Goal: Navigation & Orientation: Find specific page/section

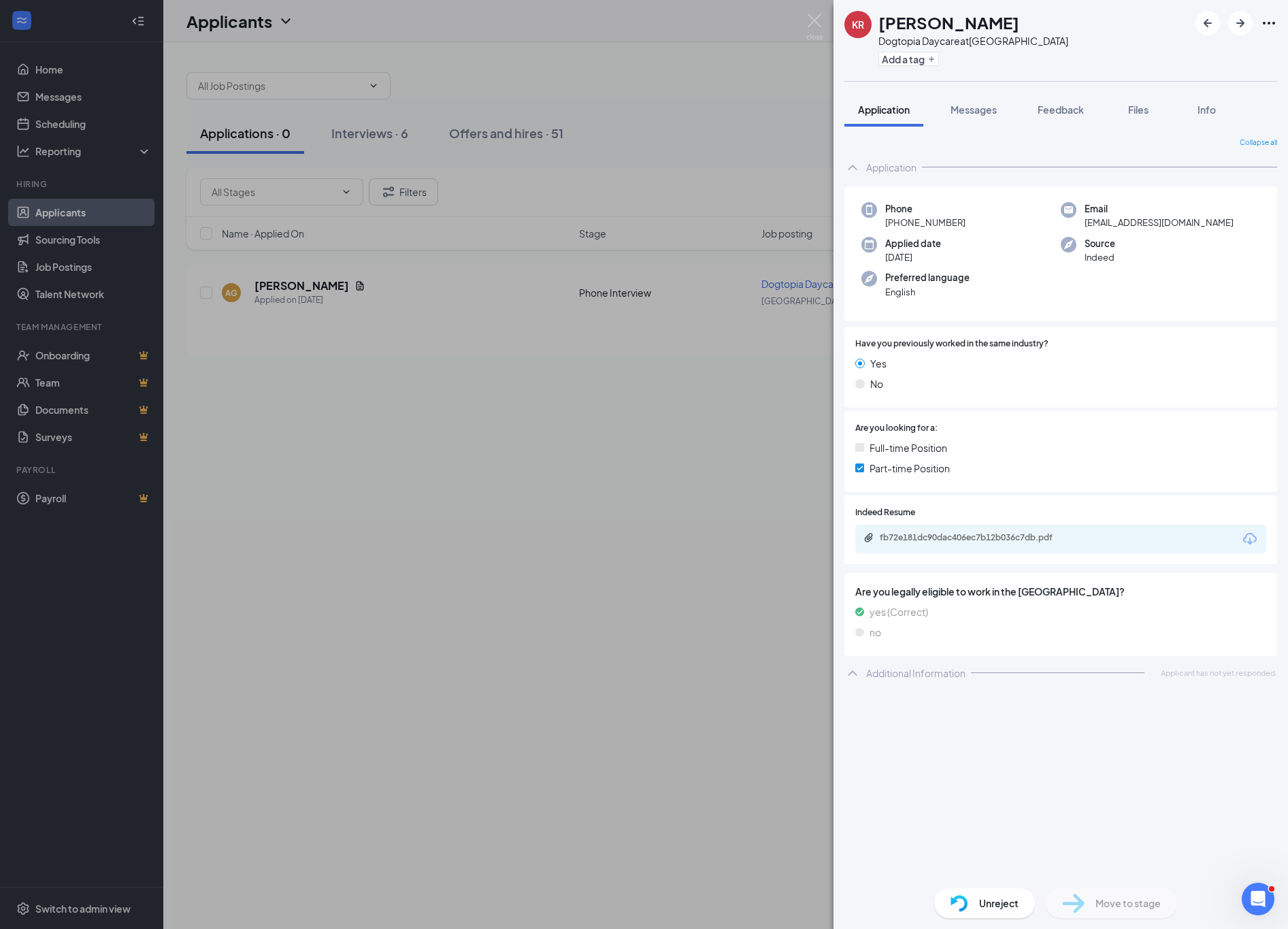
click at [427, 614] on div "KR [PERSON_NAME] Dogtopia Daycare at [GEOGRAPHIC_DATA] Add a tag Application Me…" at bounding box center [644, 464] width 1288 height 929
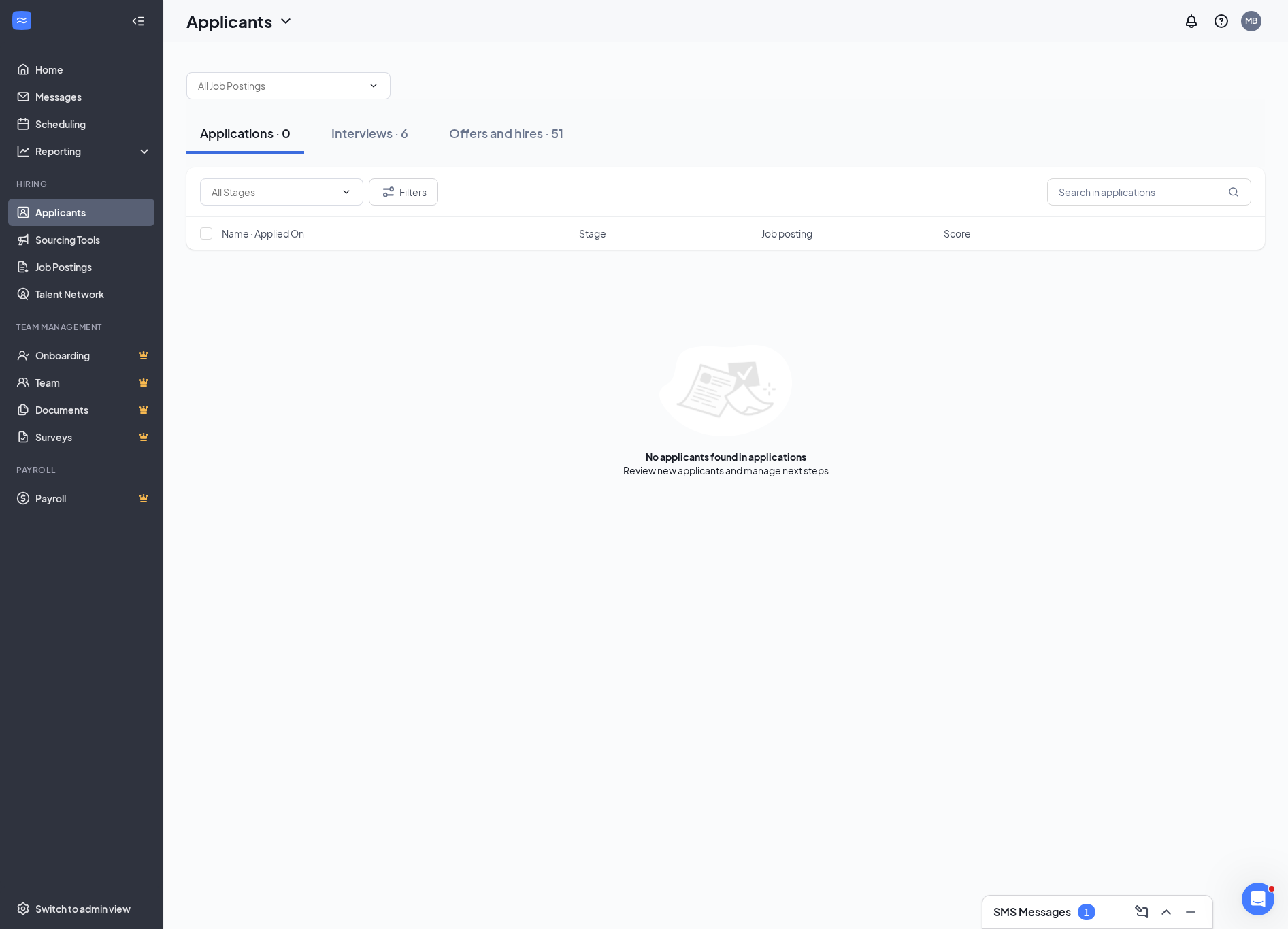
click at [1039, 922] on div "SMS Messages 1" at bounding box center [1097, 912] width 208 height 22
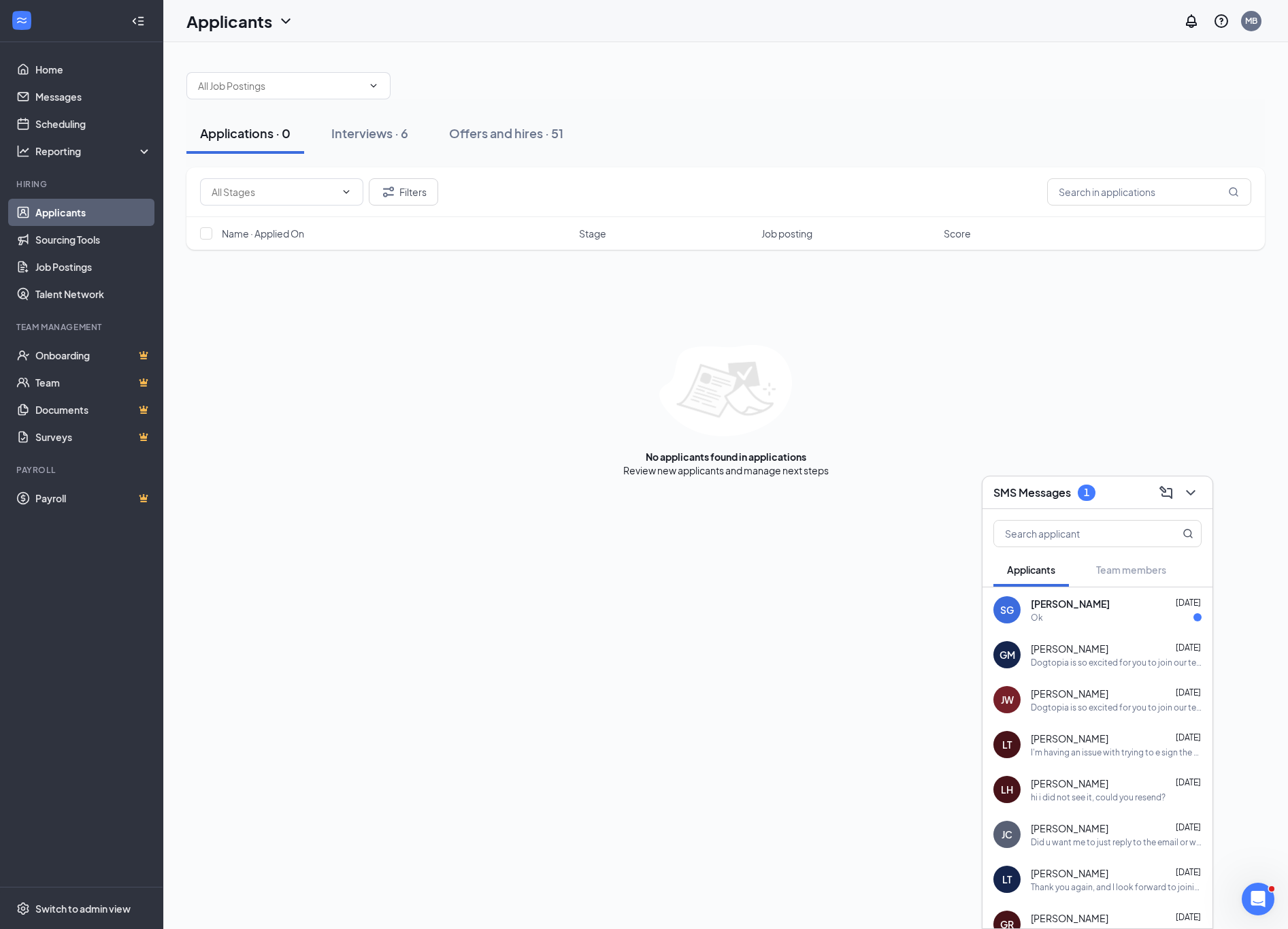
click at [1081, 613] on div "Ok" at bounding box center [1116, 617] width 171 height 12
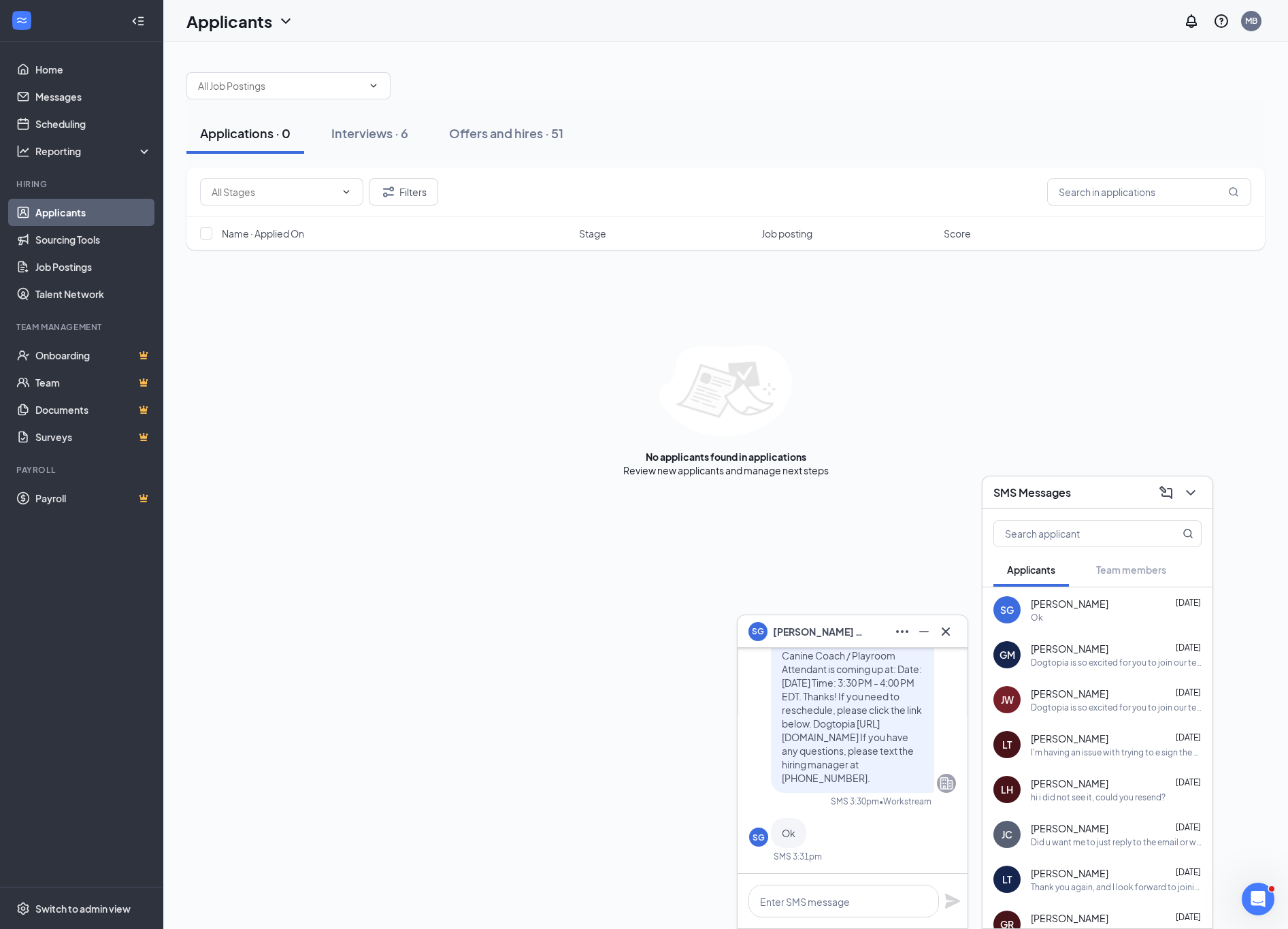
click at [949, 644] on div "SG [PERSON_NAME]" at bounding box center [853, 631] width 230 height 33
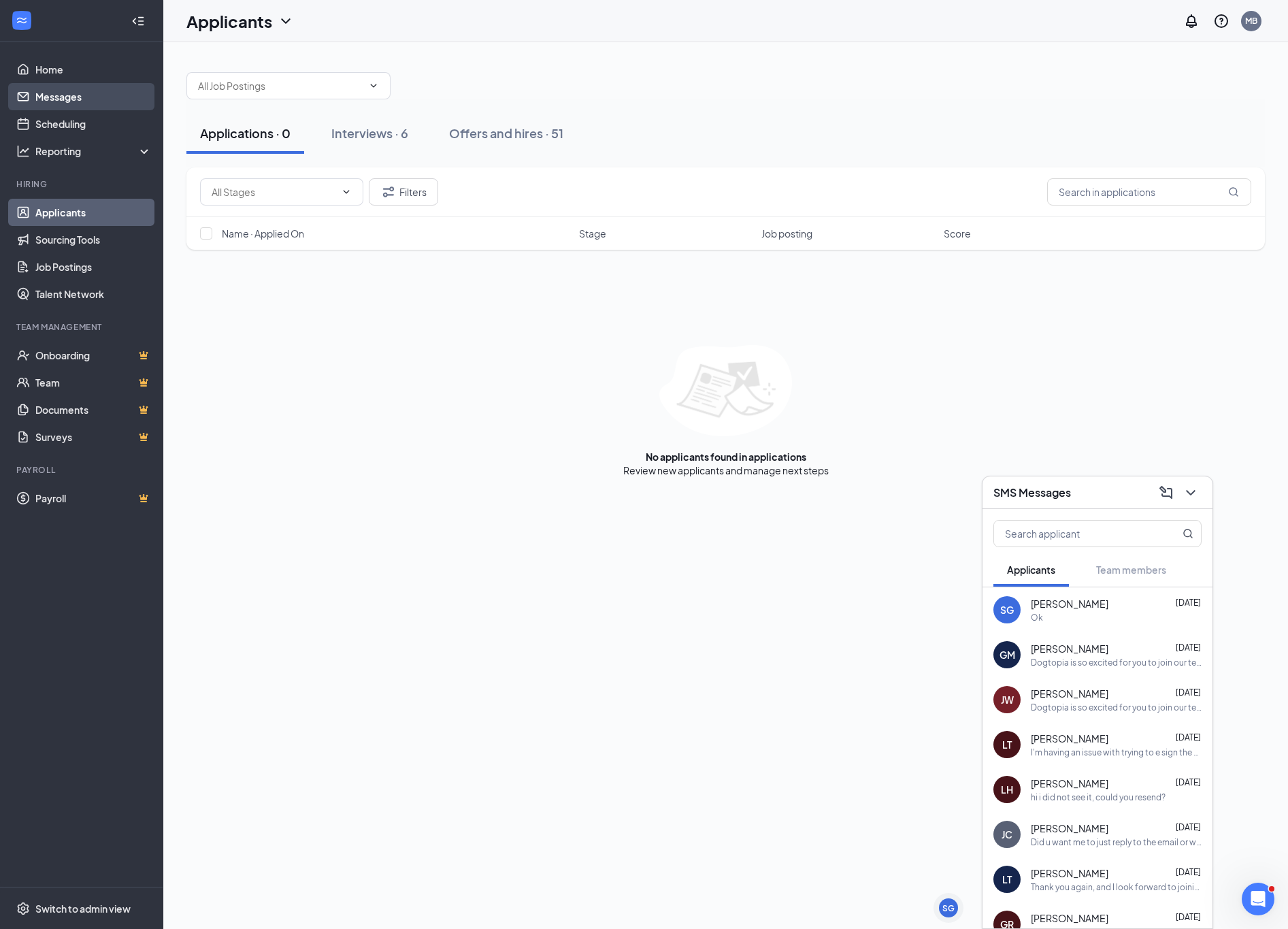
click at [52, 102] on link "Messages" at bounding box center [93, 96] width 117 height 27
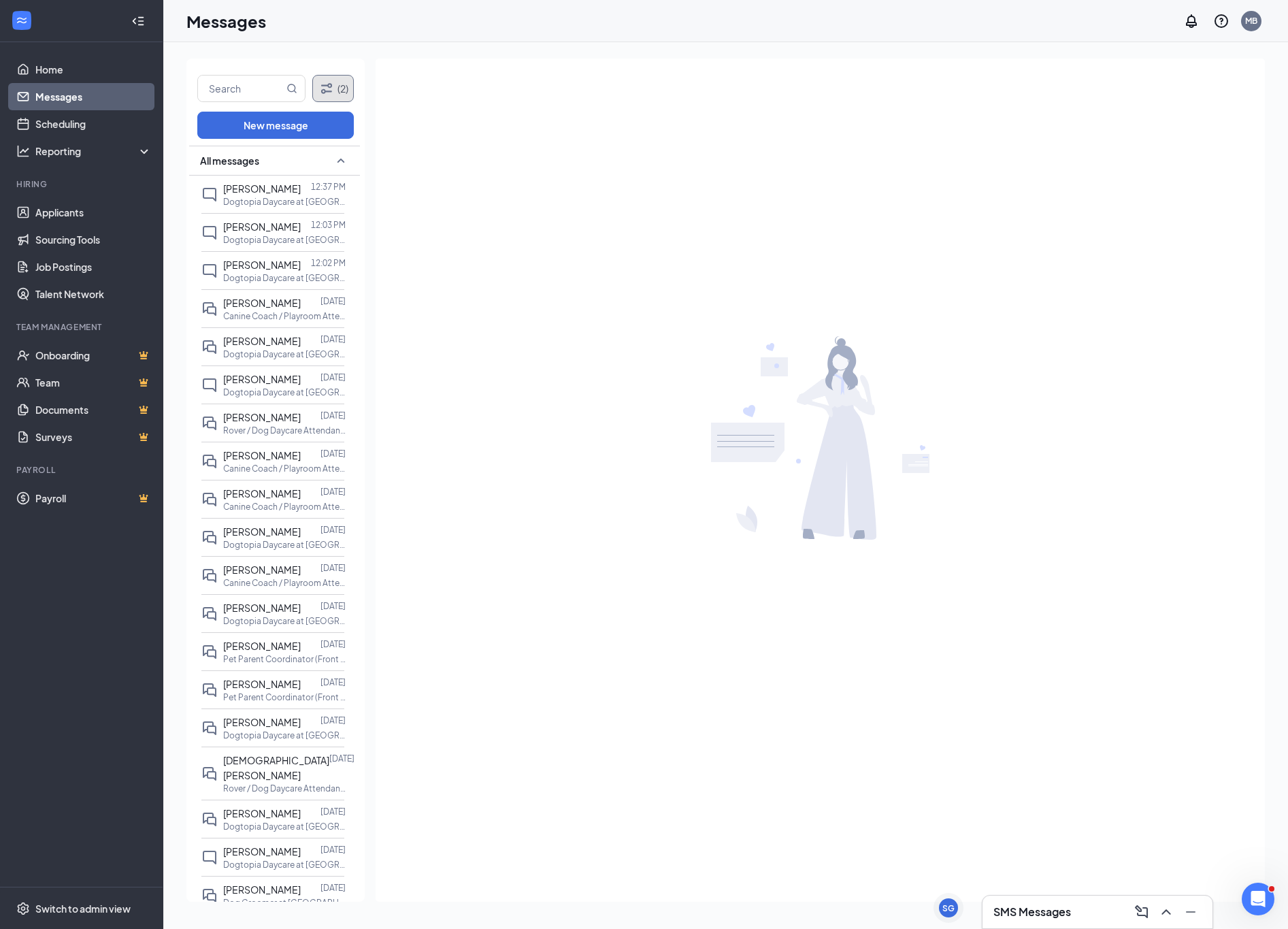
click at [325, 96] on icon "Filter" at bounding box center [326, 89] width 16 height 16
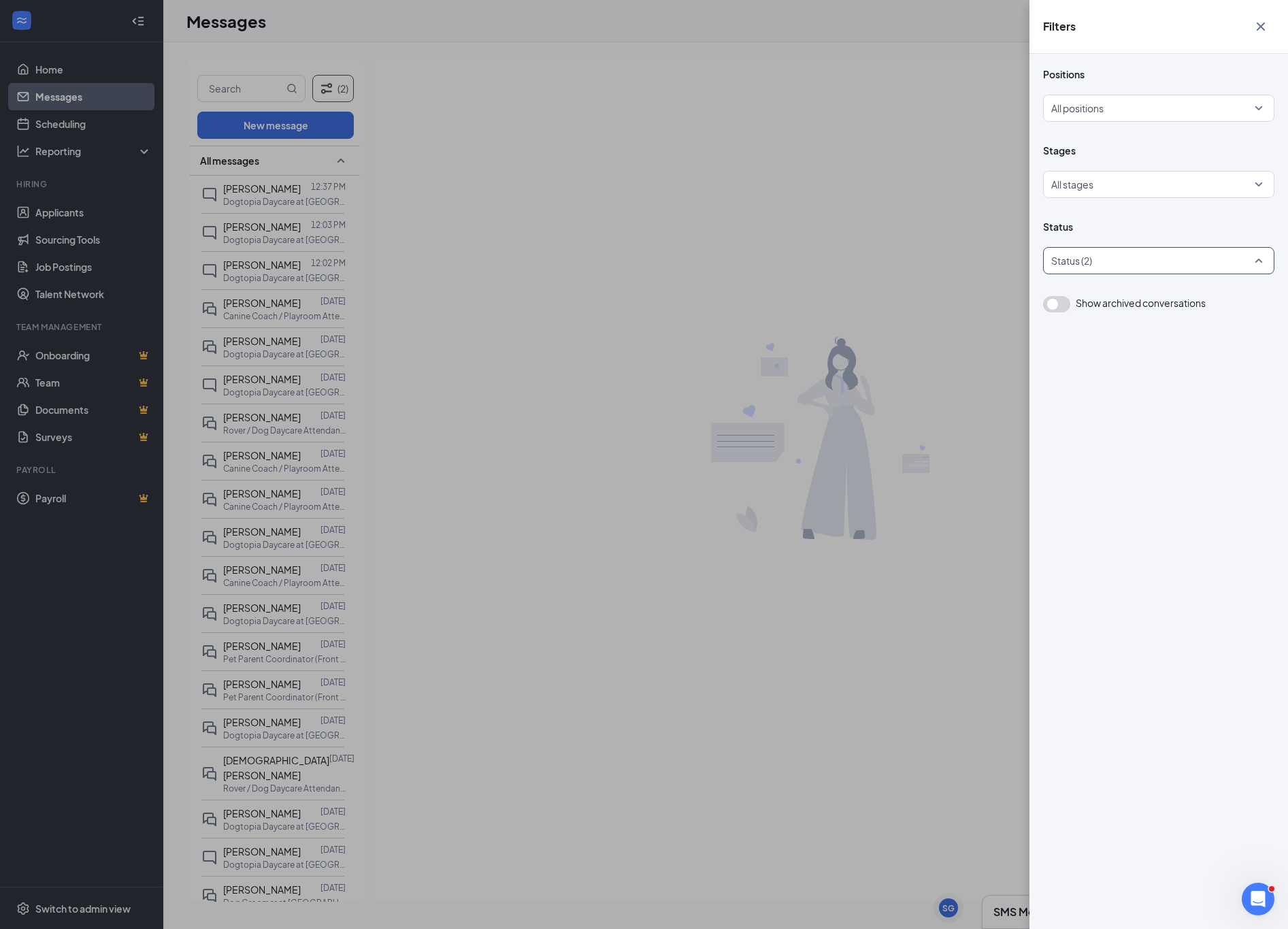
click at [1180, 264] on div at bounding box center [1152, 261] width 211 height 22
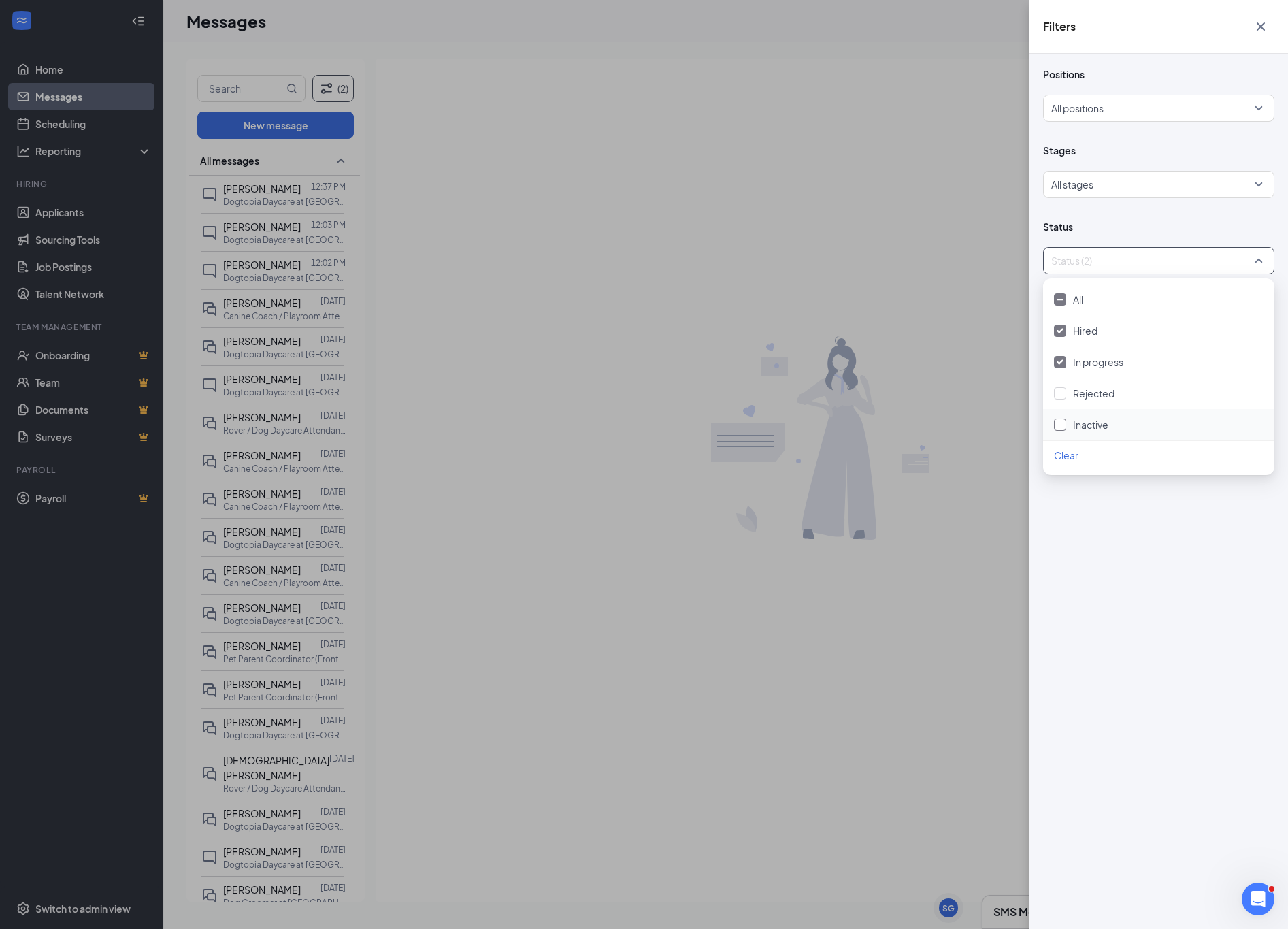
click at [1067, 421] on div "Inactive" at bounding box center [1159, 425] width 210 height 15
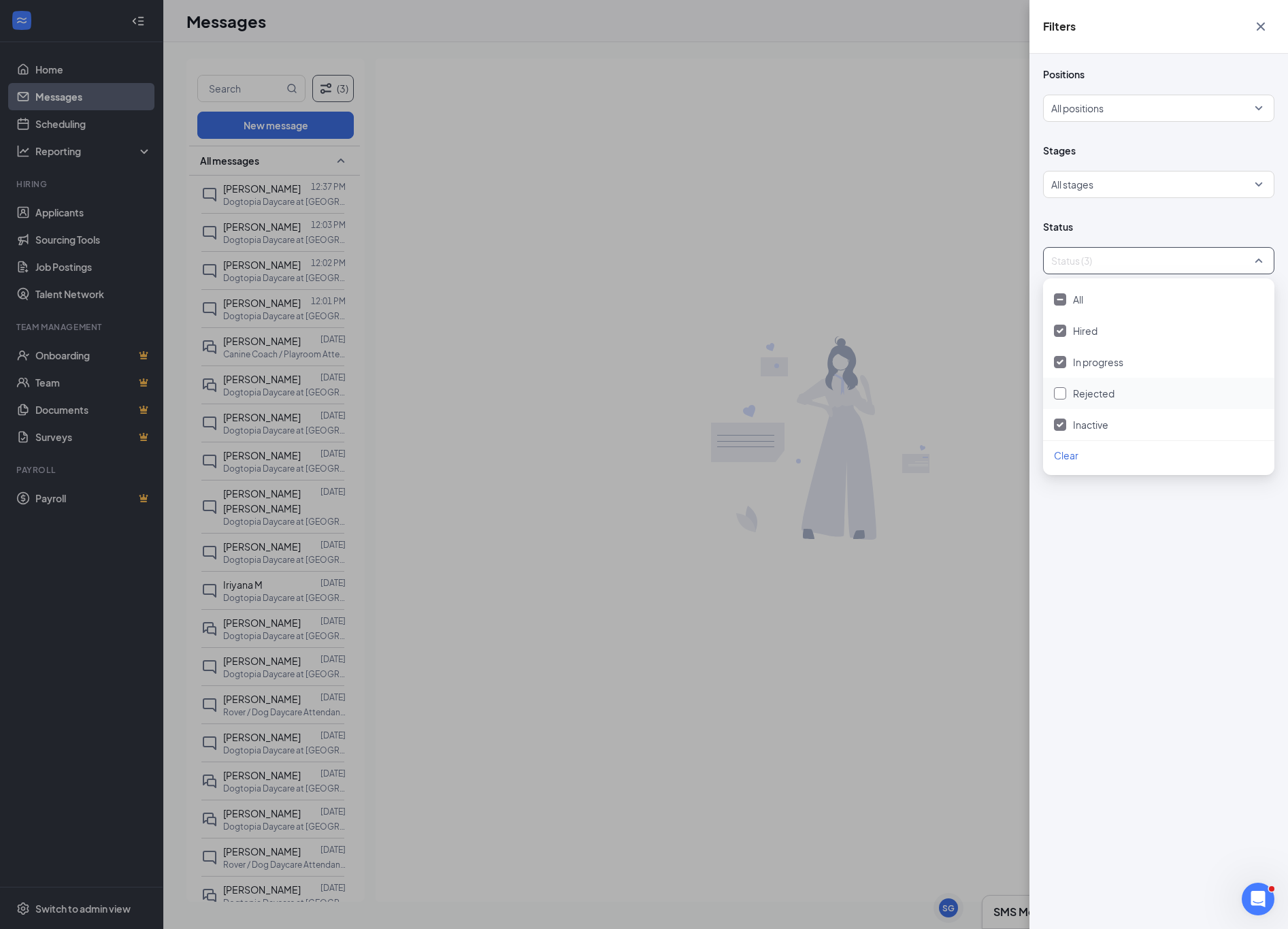
click at [1064, 394] on div at bounding box center [1060, 393] width 12 height 12
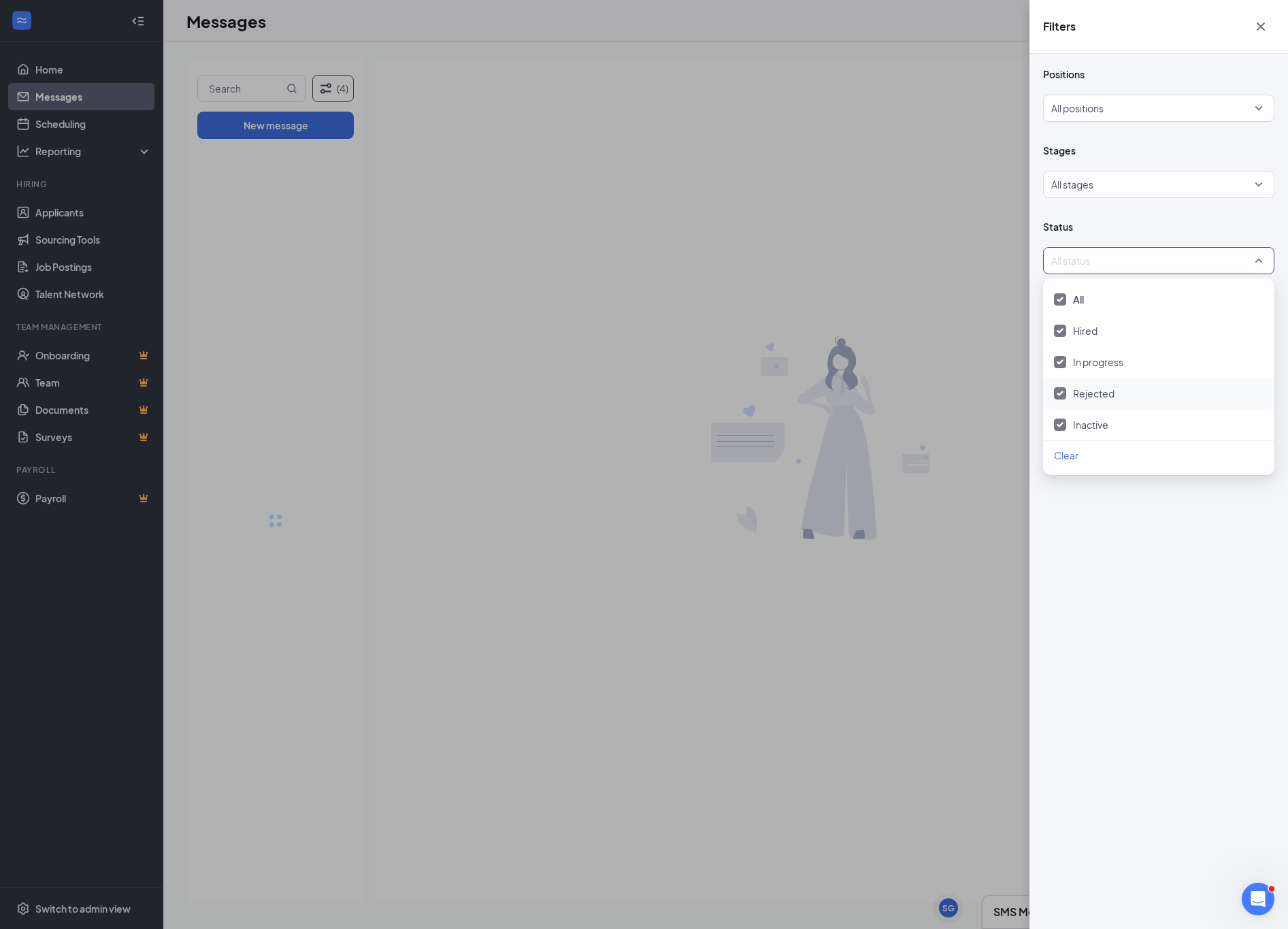
click at [1149, 524] on div "Positions All positions Stages All stages Status All status Show archived conve…" at bounding box center [1158, 491] width 259 height 875
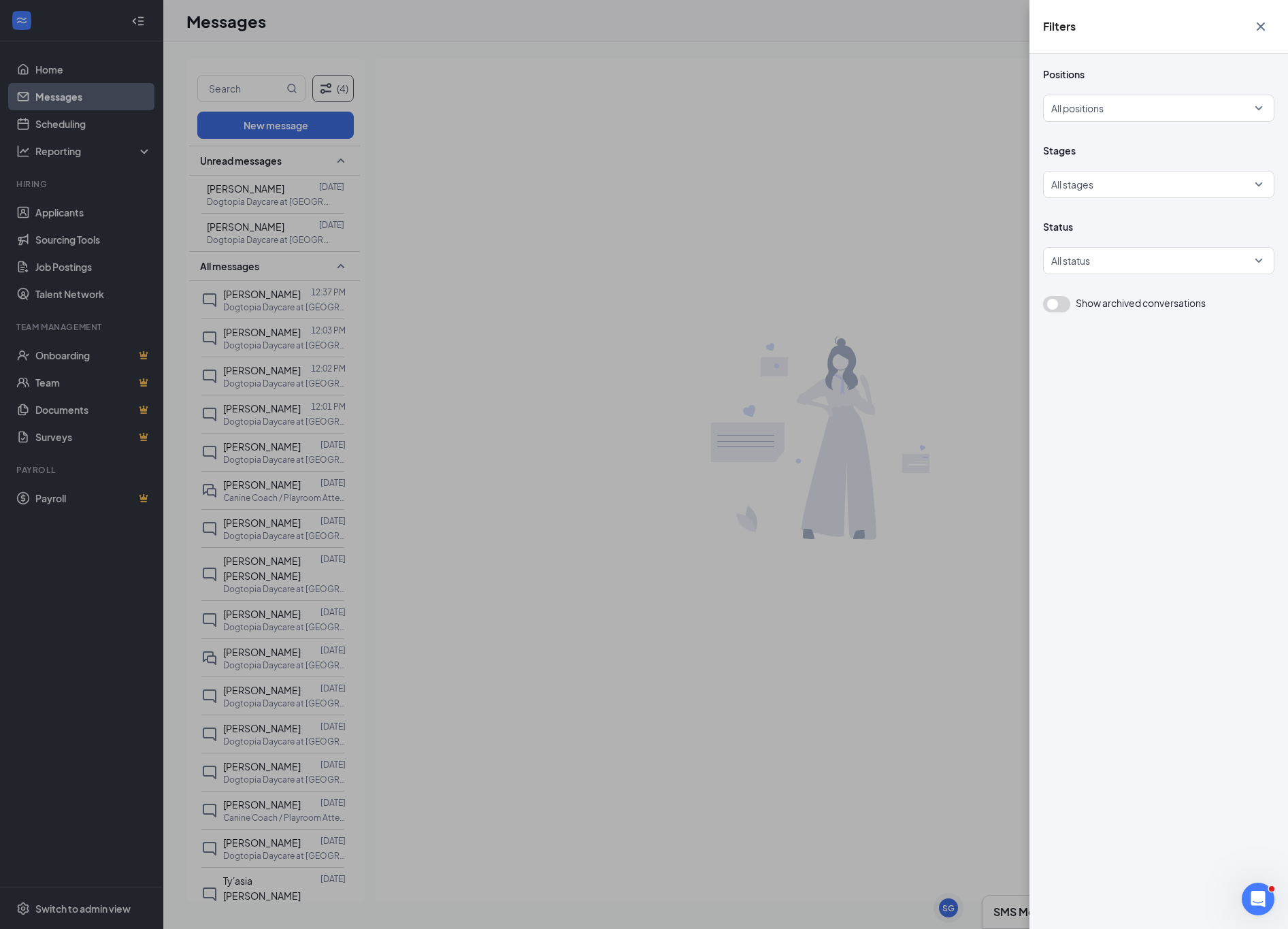
click at [261, 238] on div "Filters Positions All positions Stages All stages Status All status Show archiv…" at bounding box center [644, 464] width 1288 height 929
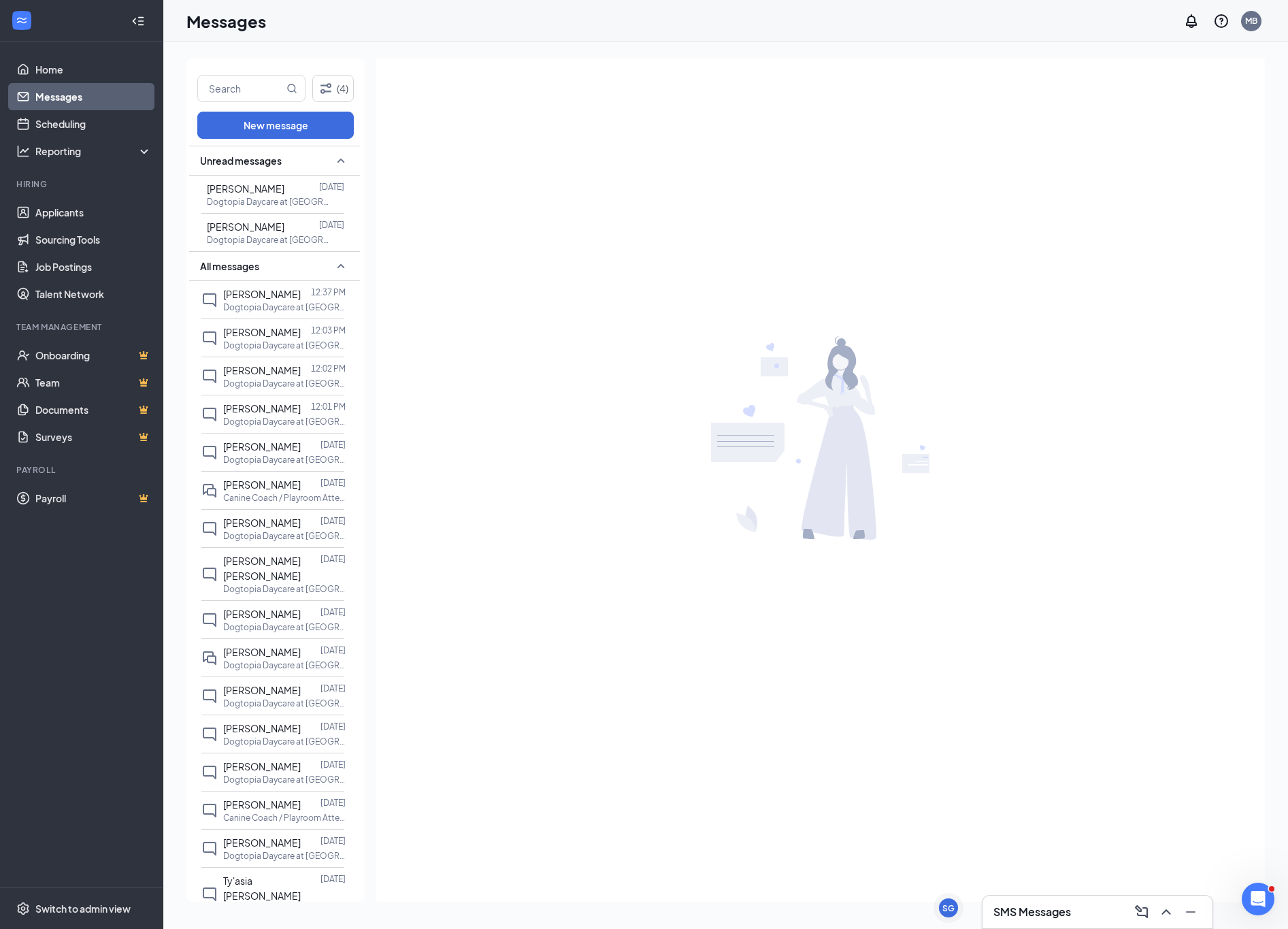
click at [261, 238] on p "Dogtopia Daycare at [GEOGRAPHIC_DATA]" at bounding box center [268, 240] width 122 height 12
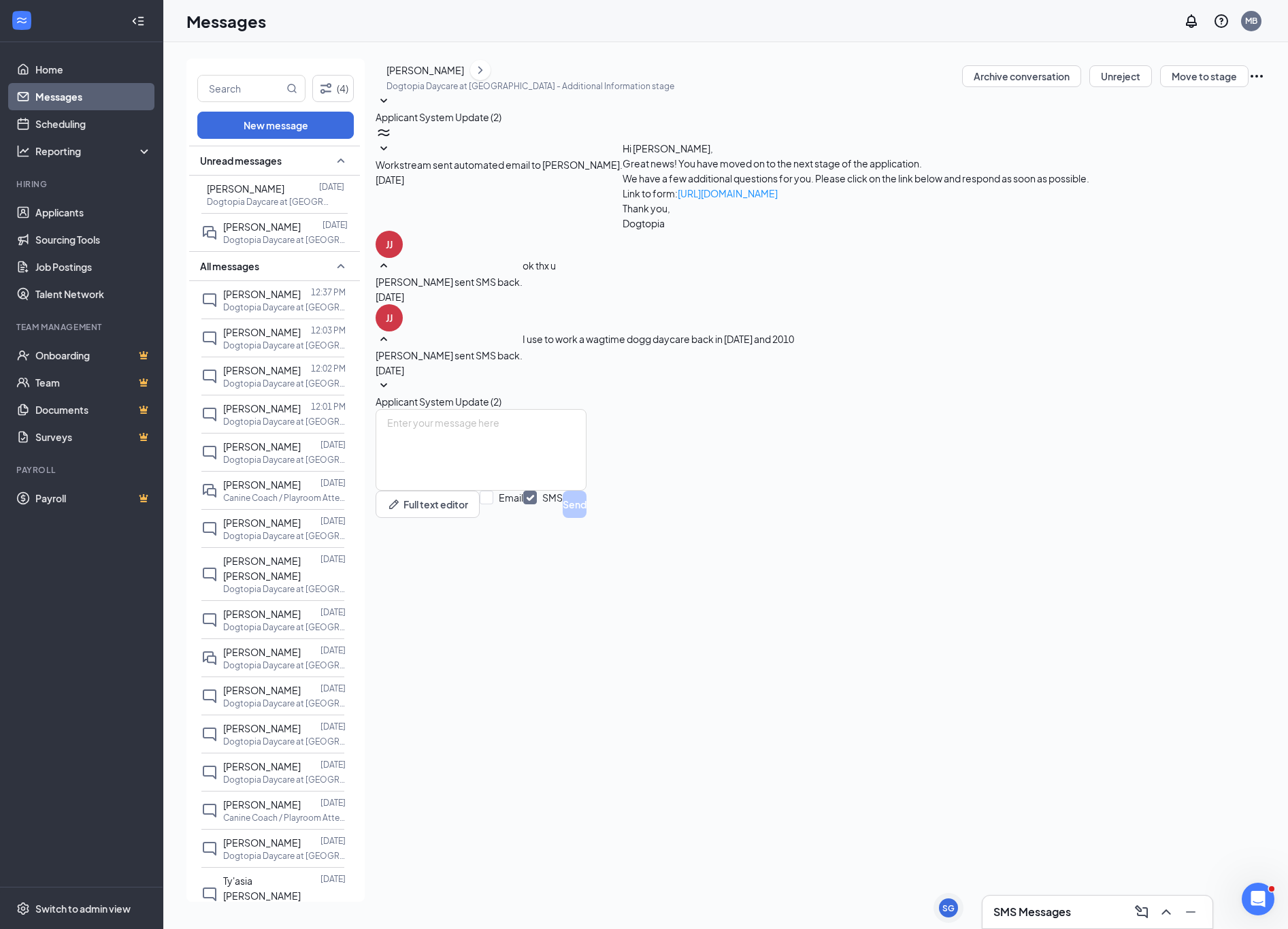
click at [622, 171] on span "Workstream sent automated email to [PERSON_NAME]." at bounding box center [498, 164] width 247 height 12
click at [795, 382] on div "Applicant System Update (2)" at bounding box center [732, 393] width 714 height 32
click at [501, 395] on span "Applicant System Update (2)" at bounding box center [438, 401] width 126 height 12
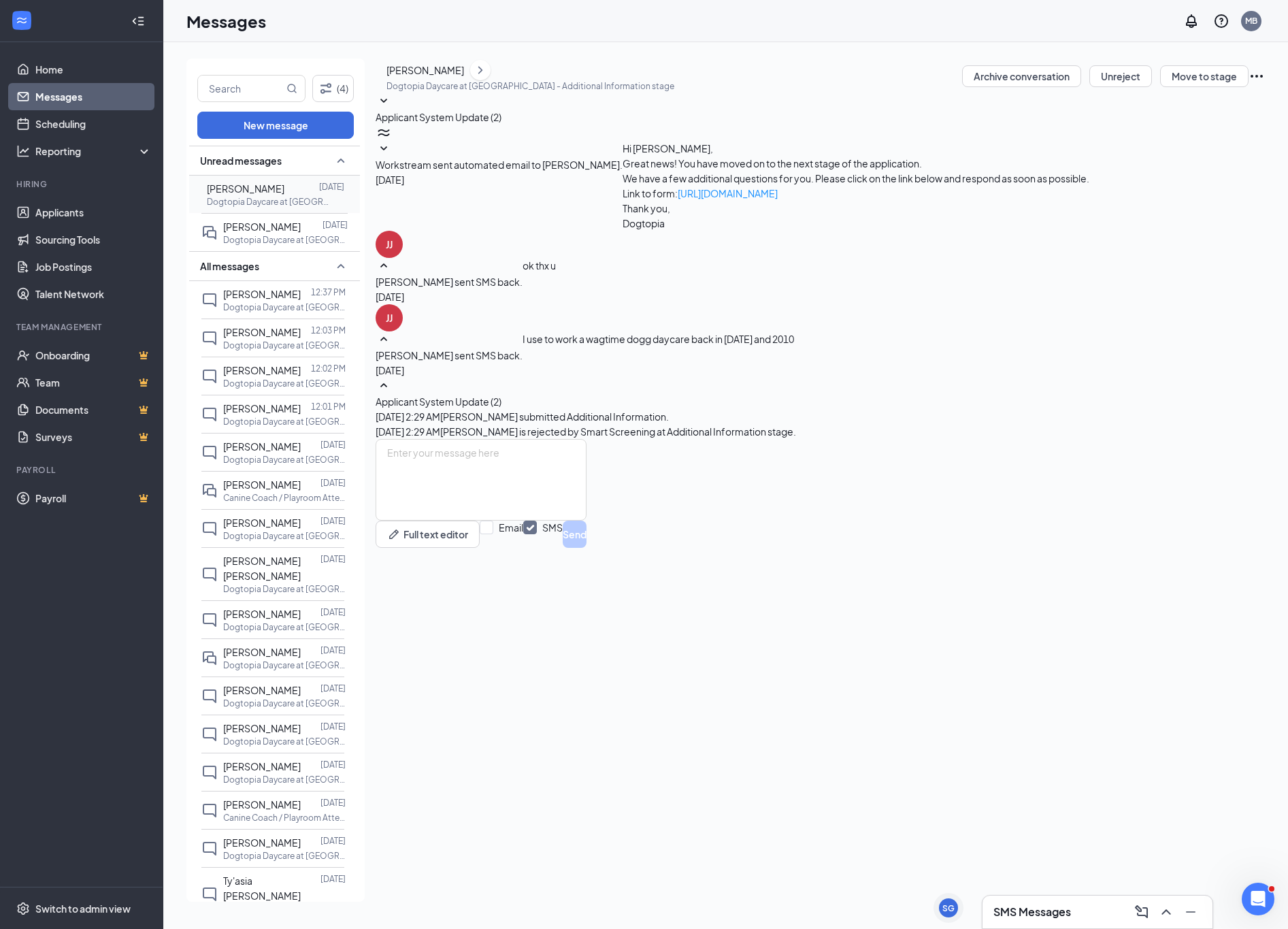
click at [255, 191] on span "[PERSON_NAME]" at bounding box center [246, 188] width 78 height 12
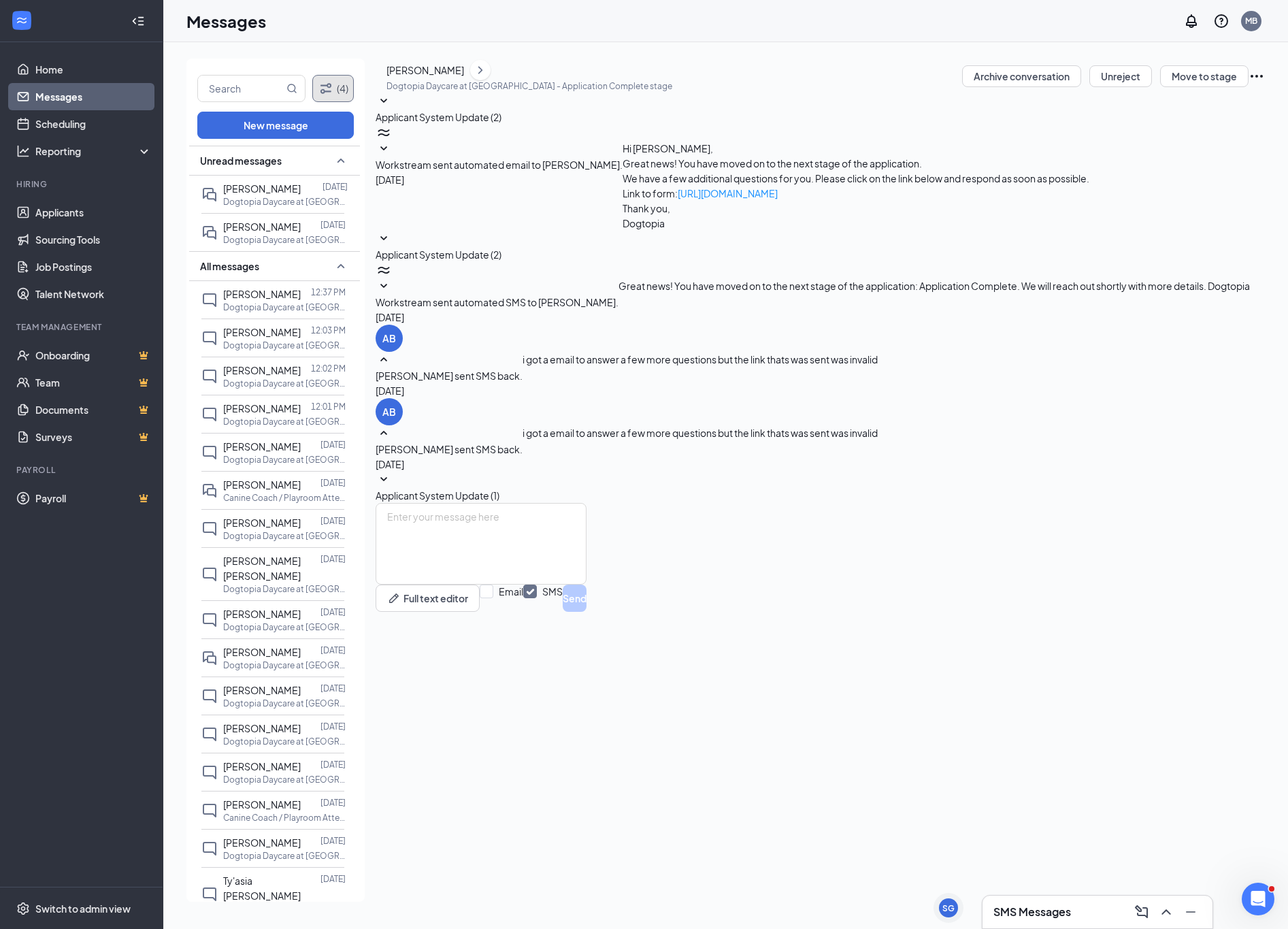
click at [347, 95] on button "(4)" at bounding box center [334, 88] width 43 height 27
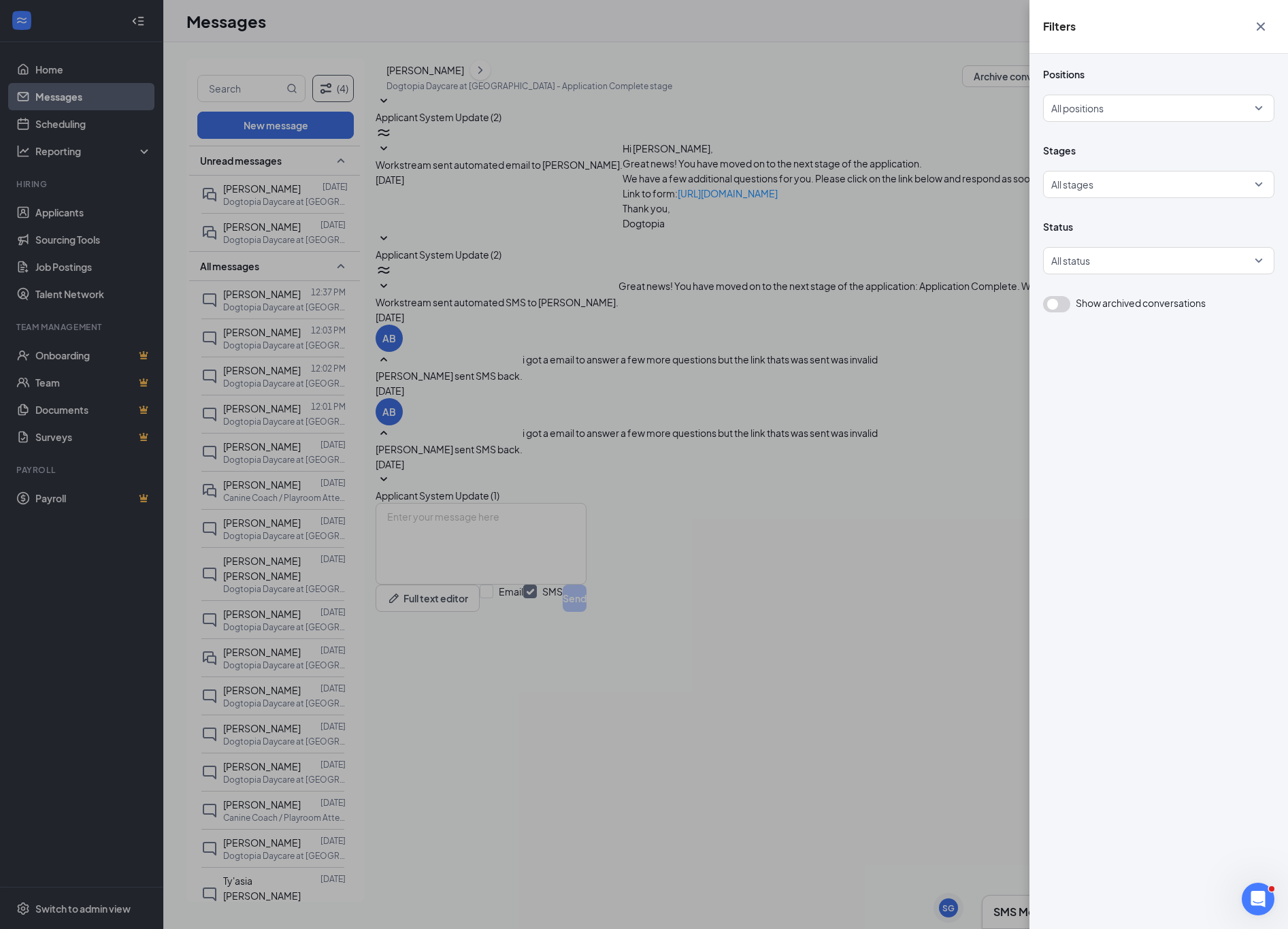
click at [1036, 301] on div "Positions All positions Stages All stages Status All status Show archived conve…" at bounding box center [1158, 491] width 259 height 875
click at [1053, 304] on button "button" at bounding box center [1056, 304] width 27 height 16
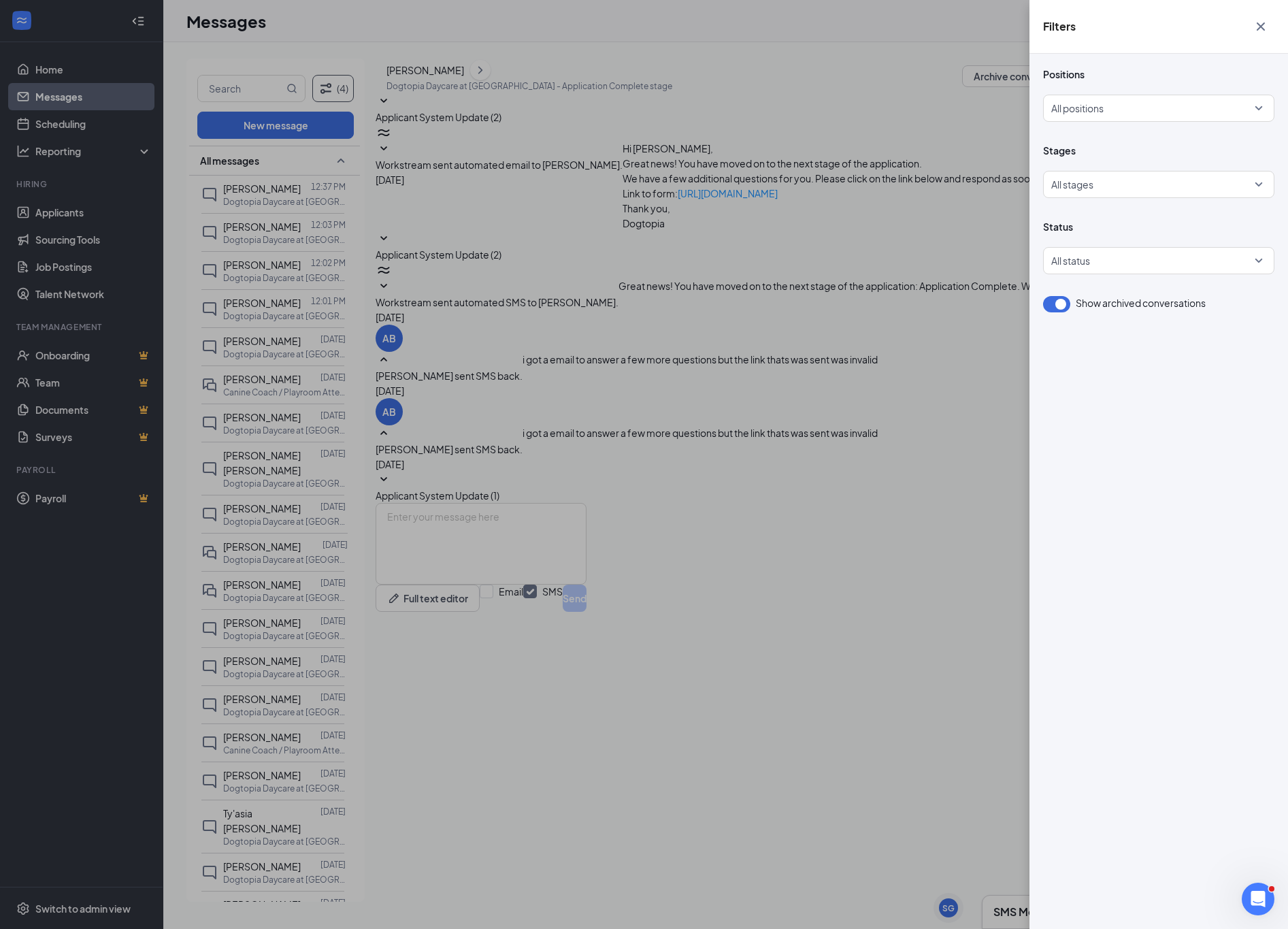
click at [572, 531] on div "Filters Positions All positions Stages All stages Status All status Show archiv…" at bounding box center [644, 464] width 1288 height 929
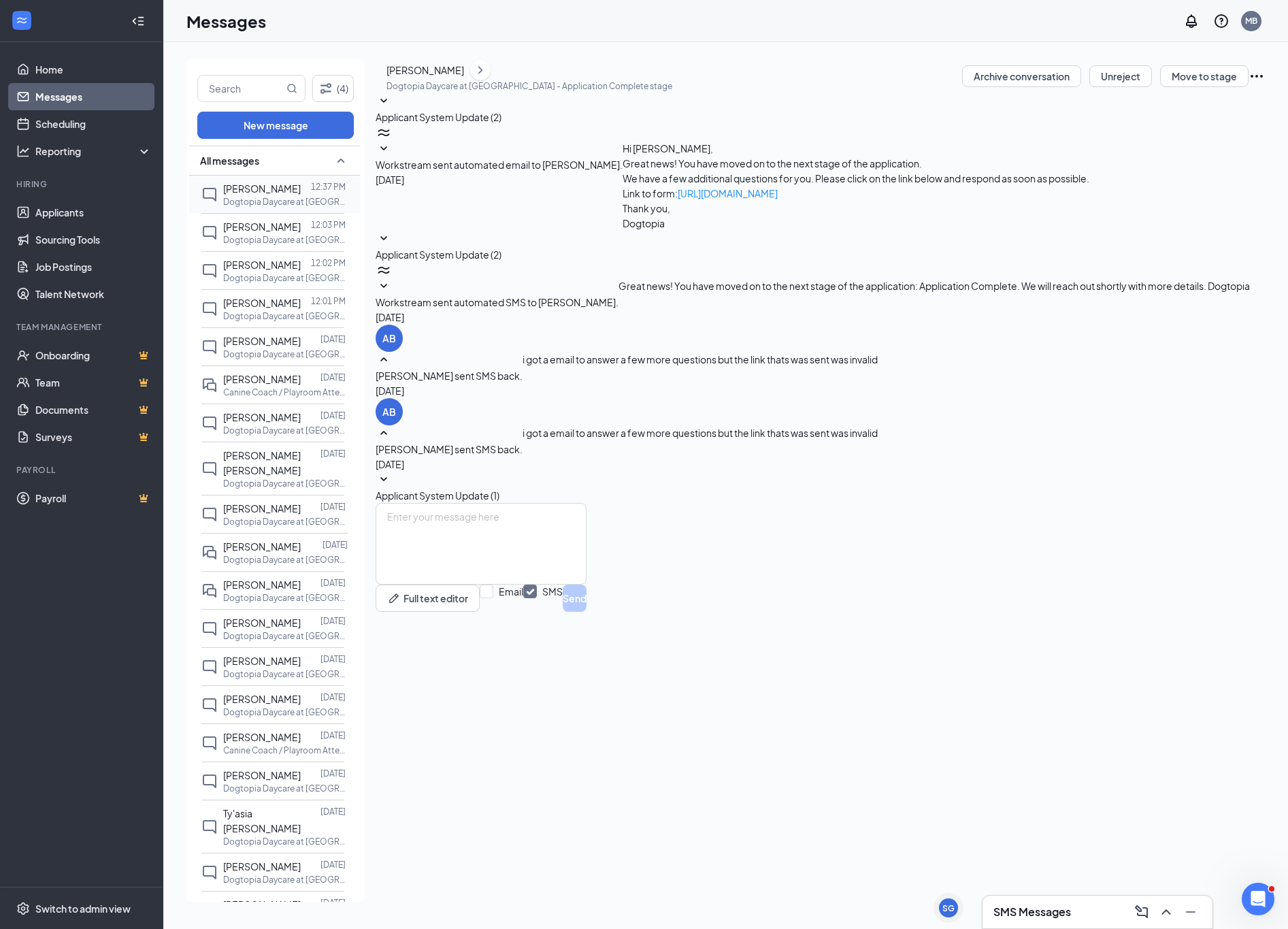
click at [302, 194] on div at bounding box center [306, 188] width 10 height 15
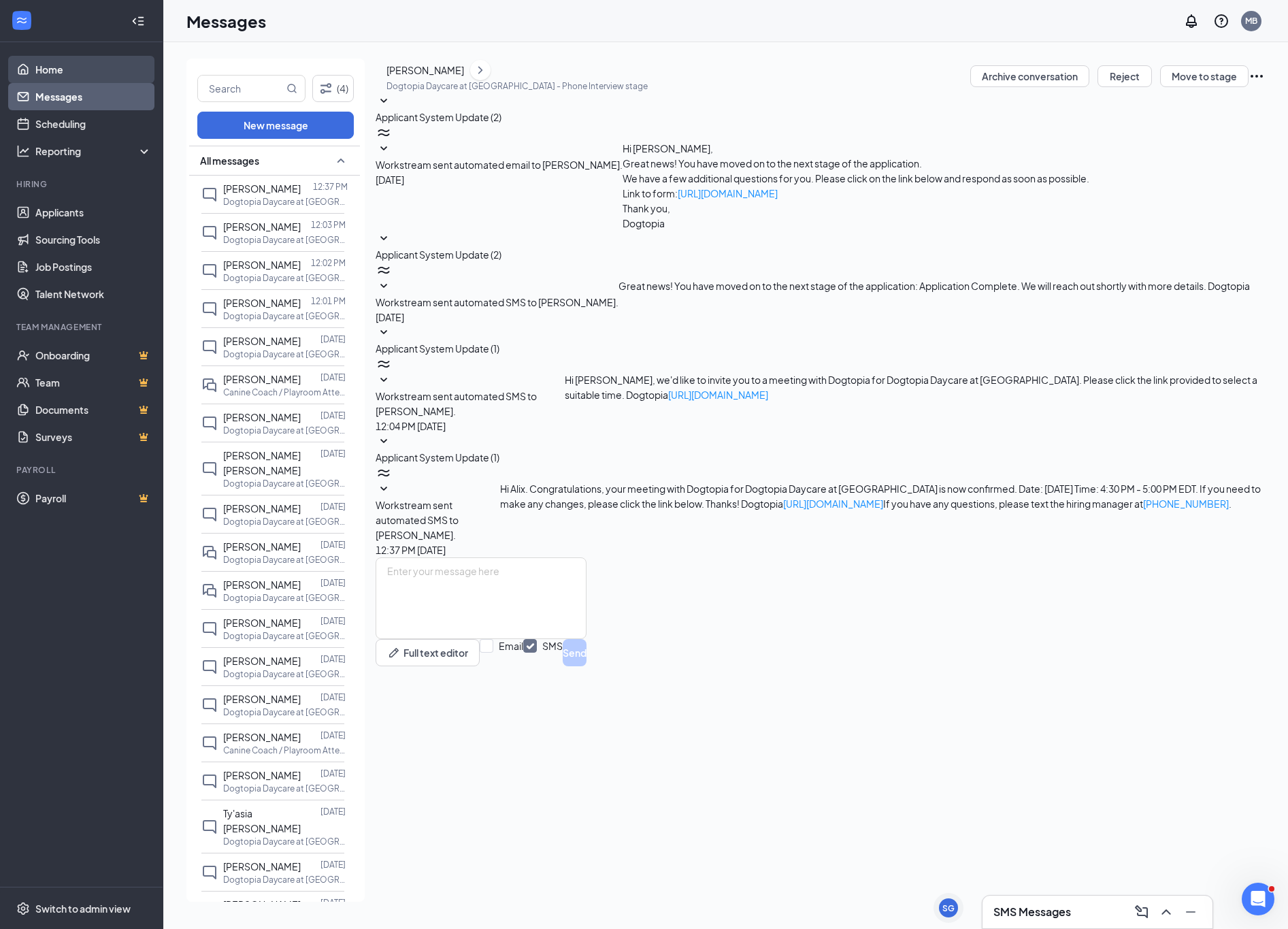
click at [40, 70] on link "Home" at bounding box center [93, 69] width 117 height 27
